Goal: Information Seeking & Learning: Find specific page/section

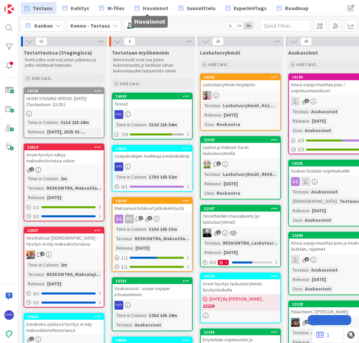
click at [149, 8] on span "Havainnot" at bounding box center [156, 8] width 26 height 8
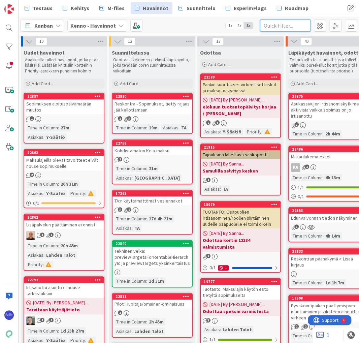
click at [276, 25] on input "text" at bounding box center [285, 26] width 50 height 12
type input "uusi"
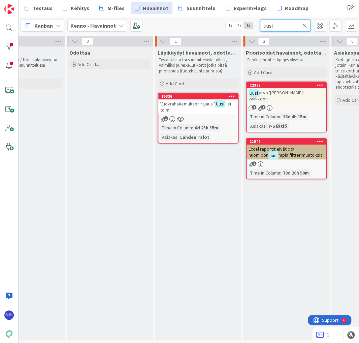
scroll to position [0, 133]
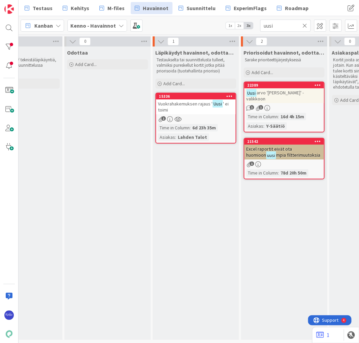
click at [194, 106] on div "Vuokrahakemuksen rajaus ' Uusi ' ei toimi" at bounding box center [195, 106] width 79 height 15
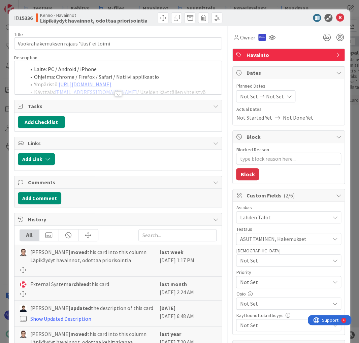
click at [114, 93] on div at bounding box center [117, 93] width 7 height 5
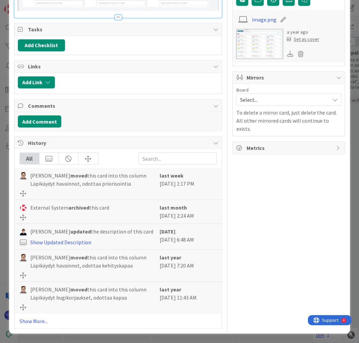
scroll to position [364, 0]
click at [33, 325] on link "Show More..." at bounding box center [118, 320] width 197 height 8
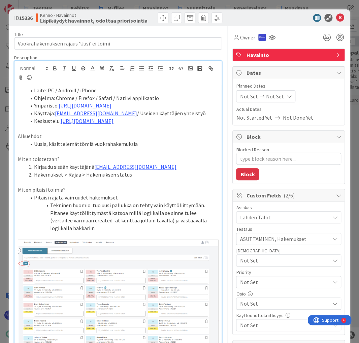
scroll to position [81, 0]
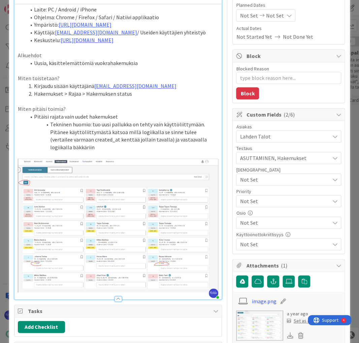
type textarea "x"
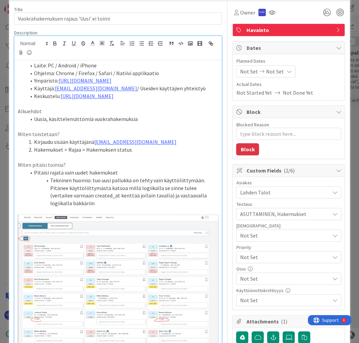
scroll to position [0, 0]
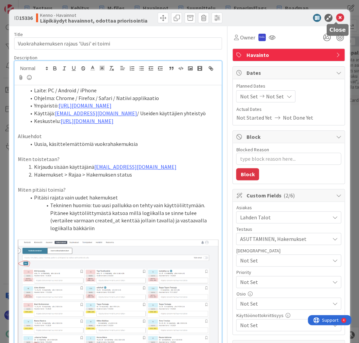
click at [336, 18] on icon at bounding box center [340, 18] width 8 height 8
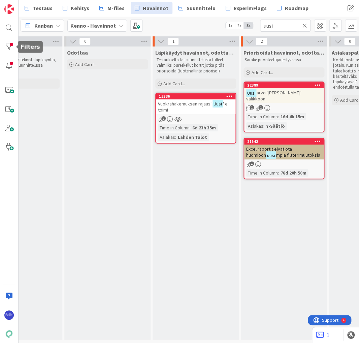
click at [11, 44] on div at bounding box center [8, 46] width 13 height 13
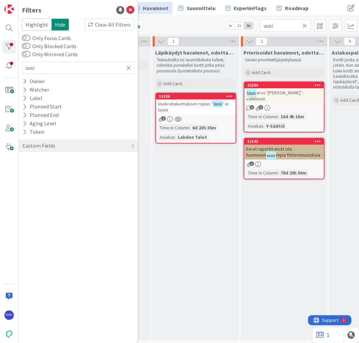
click at [107, 24] on div "Clear All Filters" at bounding box center [109, 25] width 50 height 12
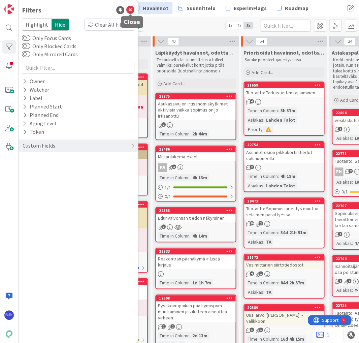
click at [131, 8] on icon at bounding box center [130, 10] width 8 height 8
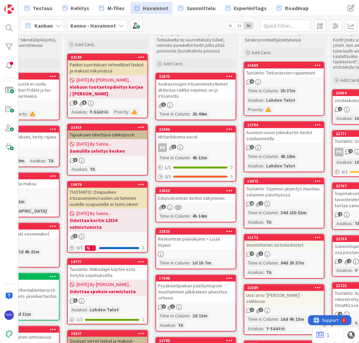
scroll to position [0, 133]
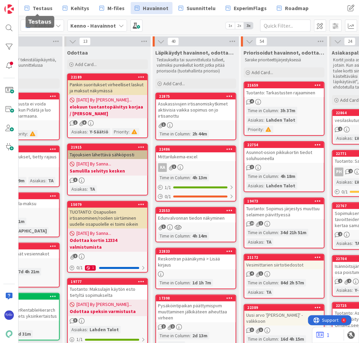
click at [34, 10] on span "Testaus" at bounding box center [43, 8] width 20 height 8
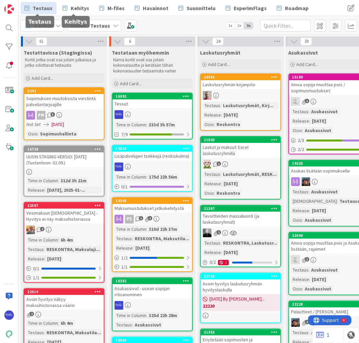
click at [71, 12] on span "Kehitys" at bounding box center [80, 8] width 19 height 8
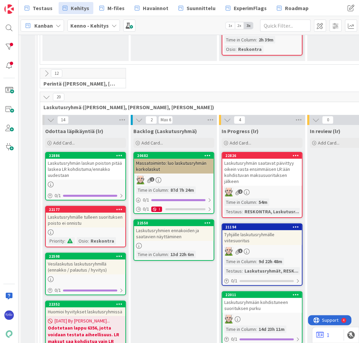
scroll to position [835, 0]
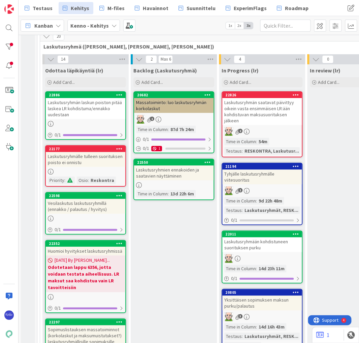
click at [186, 165] on div "Laskutusryhmien ennakoiden ja saatavien näyttäminen" at bounding box center [173, 172] width 79 height 15
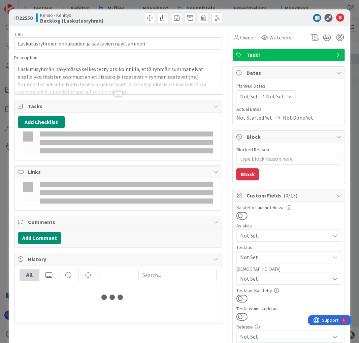
type textarea "x"
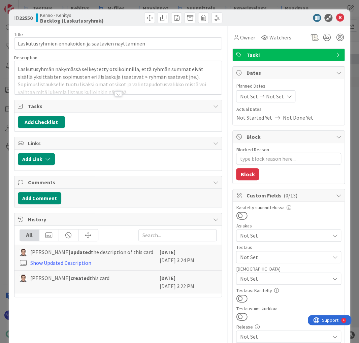
click at [114, 94] on div at bounding box center [117, 93] width 7 height 5
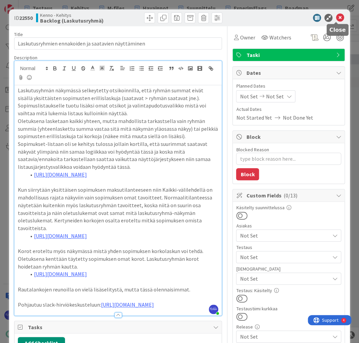
click at [336, 19] on icon at bounding box center [340, 18] width 8 height 8
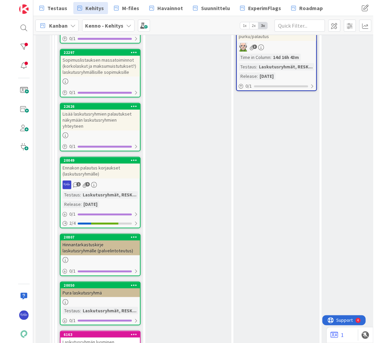
scroll to position [1212, 0]
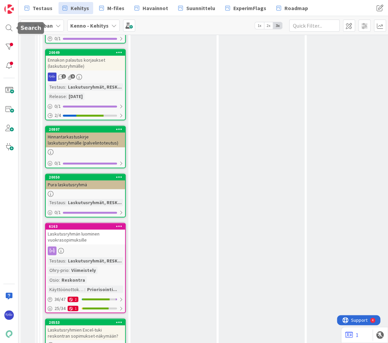
click at [7, 25] on div at bounding box center [8, 27] width 13 height 13
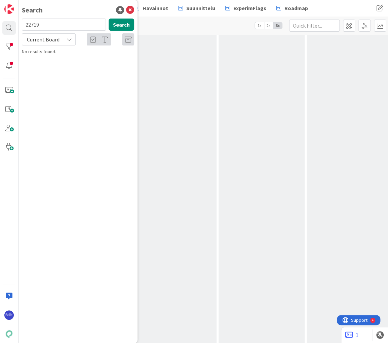
drag, startPoint x: 53, startPoint y: 24, endPoint x: 24, endPoint y: 24, distance: 28.6
click at [24, 24] on input "22719" at bounding box center [64, 25] width 84 height 12
type input "6356"
click at [130, 9] on icon at bounding box center [130, 10] width 8 height 8
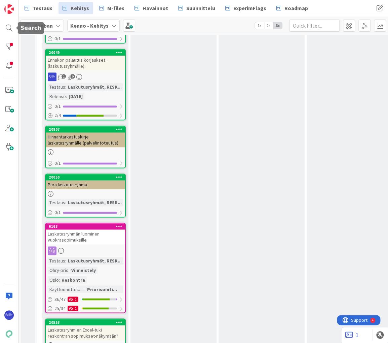
click at [7, 27] on div at bounding box center [8, 27] width 13 height 13
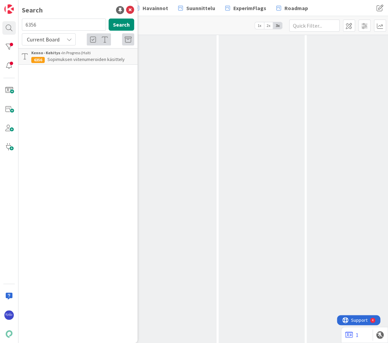
drag, startPoint x: 32, startPoint y: 26, endPoint x: 24, endPoint y: 24, distance: 8.3
click at [24, 24] on input "6356" at bounding box center [64, 25] width 84 height 12
type input "20724"
click at [46, 40] on span "Current Board" at bounding box center [43, 39] width 33 height 7
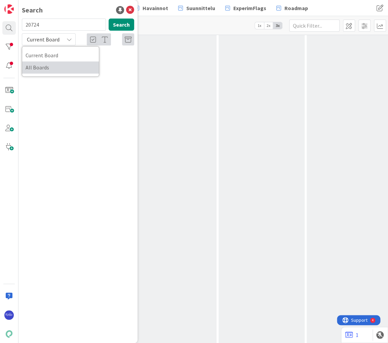
click at [52, 71] on span "All Boards" at bounding box center [61, 67] width 70 height 10
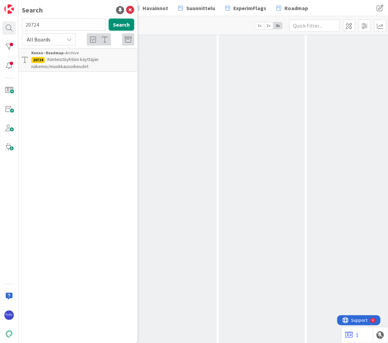
click at [63, 59] on span "Kiinteistöyhtiön käyttäjän näkemis/muokkausoikeudet" at bounding box center [64, 62] width 67 height 13
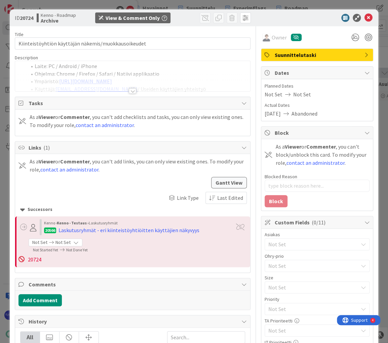
click at [129, 92] on div at bounding box center [132, 90] width 7 height 5
type textarea "x"
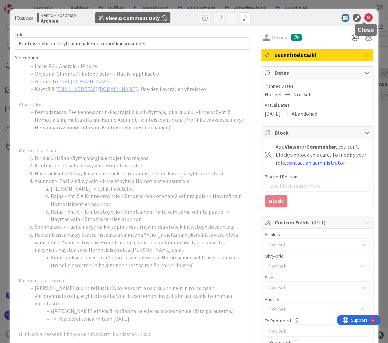
click at [359, 19] on icon at bounding box center [369, 18] width 8 height 8
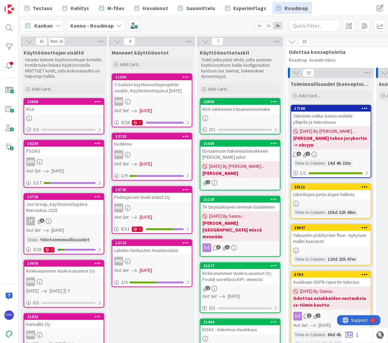
click at [203, 23] on div "Kanban Kenno - Roadmap 1x 2x 3x" at bounding box center [204, 25] width 370 height 19
click at [9, 26] on div at bounding box center [8, 27] width 13 height 13
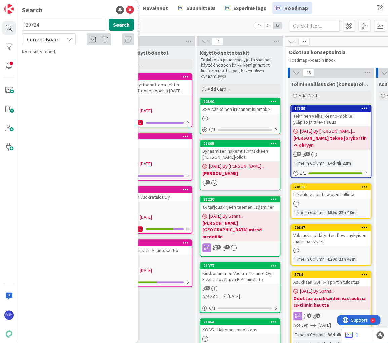
drag, startPoint x: 54, startPoint y: 26, endPoint x: 17, endPoint y: 24, distance: 37.1
click at [17, 24] on div "Search 20724 Search Current Board No results found." at bounding box center [9, 171] width 19 height 343
type input "20682"
click at [40, 39] on span "Current Board" at bounding box center [43, 39] width 33 height 7
click at [46, 74] on div "Current Board All Boards" at bounding box center [60, 61] width 77 height 30
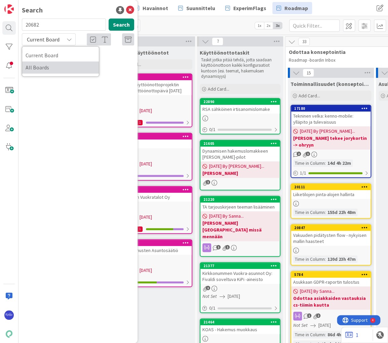
click at [47, 69] on span "All Boards" at bounding box center [61, 67] width 70 height 10
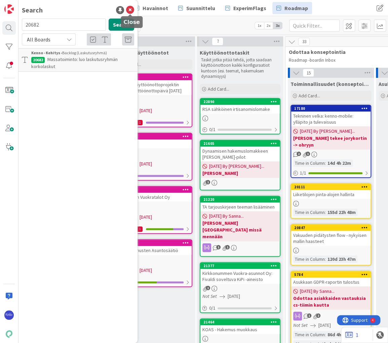
click at [129, 8] on icon at bounding box center [130, 10] width 8 height 8
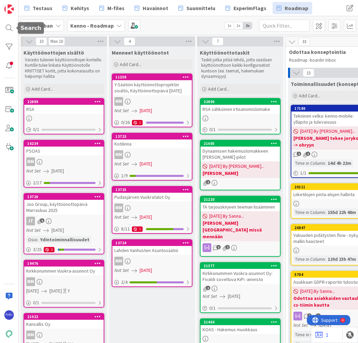
click at [8, 32] on div at bounding box center [8, 27] width 13 height 13
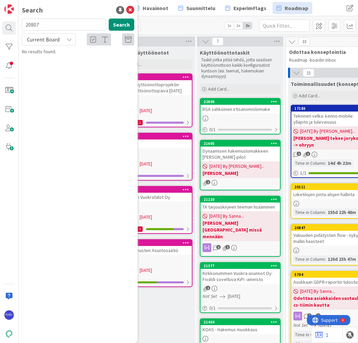
click at [50, 42] on span "Current Board" at bounding box center [43, 39] width 33 height 7
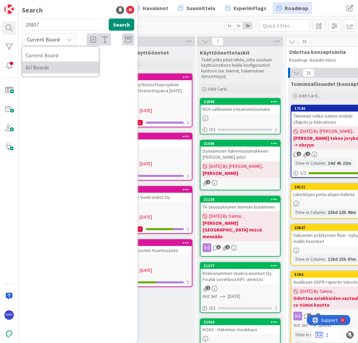
click at [55, 70] on span "All Boards" at bounding box center [61, 67] width 70 height 10
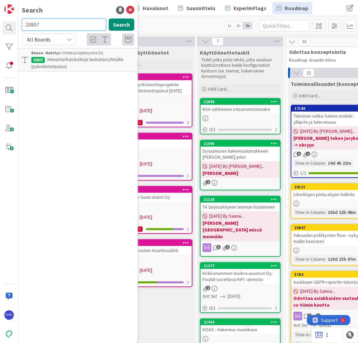
drag, startPoint x: 50, startPoint y: 24, endPoint x: 23, endPoint y: 25, distance: 26.9
click at [23, 25] on input "20807" at bounding box center [64, 25] width 84 height 12
type input "20049"
click at [82, 62] on span "Ennakon palautus korjaukset (laskutusryhmälle)" at bounding box center [68, 62] width 74 height 13
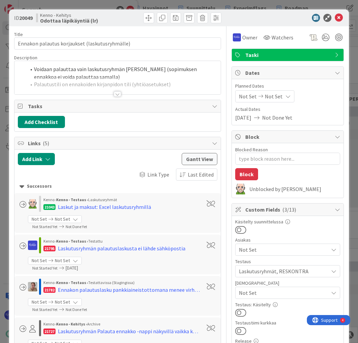
type textarea "x"
click at [117, 93] on div at bounding box center [117, 93] width 7 height 5
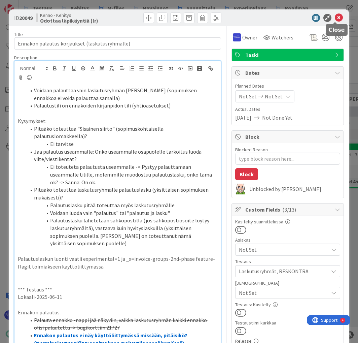
click at [335, 16] on icon at bounding box center [339, 18] width 8 height 8
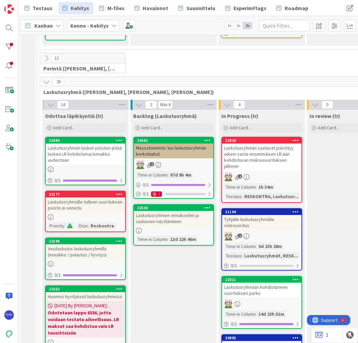
scroll to position [781, 0]
